Goal: Task Accomplishment & Management: Use online tool/utility

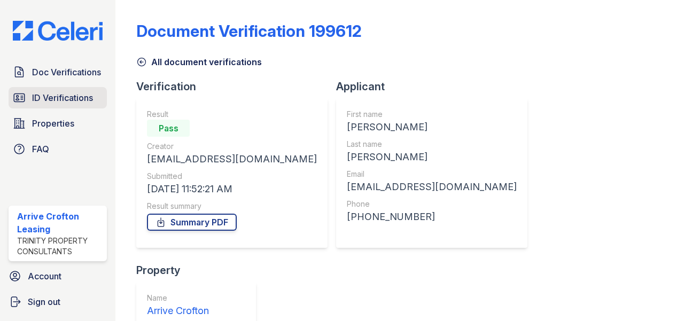
scroll to position [181, 0]
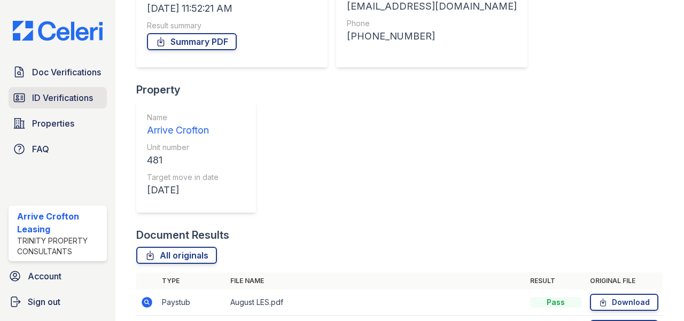
click at [66, 96] on span "ID Verifications" at bounding box center [62, 97] width 61 height 13
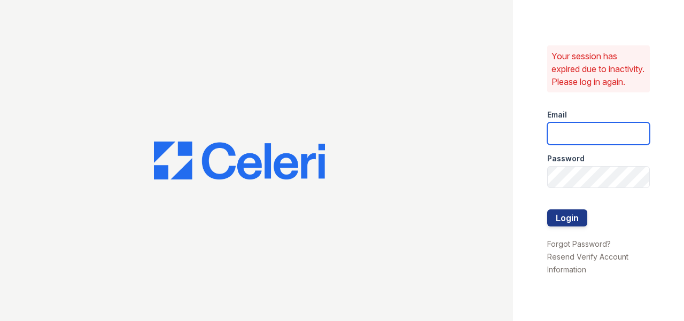
click at [566, 139] on input "email" at bounding box center [598, 133] width 103 height 22
type input "[EMAIL_ADDRESS][DOMAIN_NAME]"
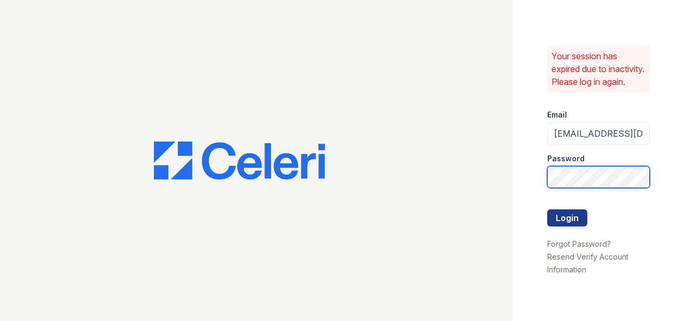
click at [547, 209] on button "Login" at bounding box center [567, 217] width 40 height 17
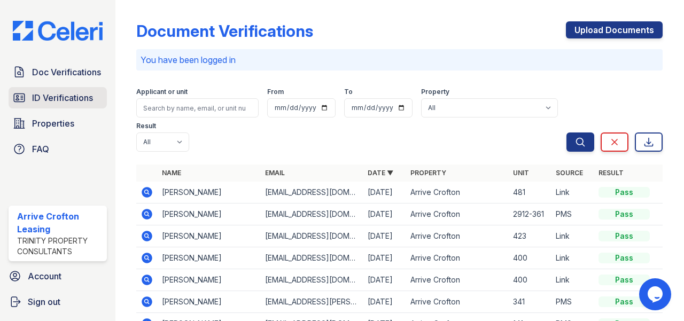
click at [56, 91] on span "ID Verifications" at bounding box center [62, 97] width 61 height 13
